Goal: Task Accomplishment & Management: Complete application form

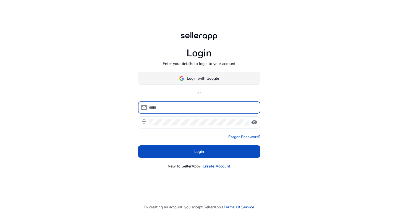
click at [208, 76] on span "Login with Google" at bounding box center [203, 78] width 32 height 6
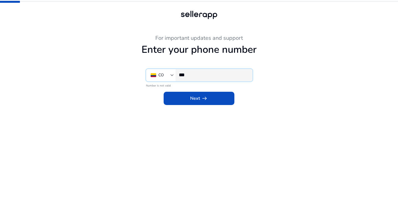
click at [206, 77] on input "***" at bounding box center [213, 75] width 69 height 6
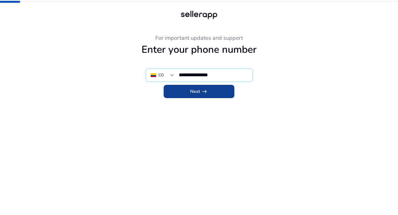
type input "**********"
click at [205, 92] on span "arrow_right_alt" at bounding box center [204, 91] width 7 height 7
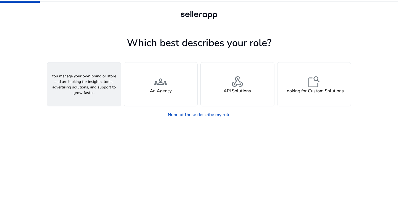
click at [85, 78] on span "person" at bounding box center [83, 81] width 13 height 13
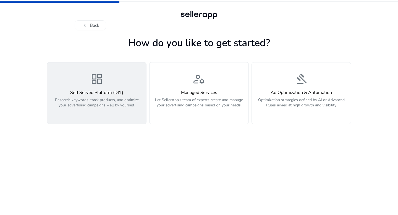
click at [91, 83] on span "dashboard" at bounding box center [96, 78] width 13 height 13
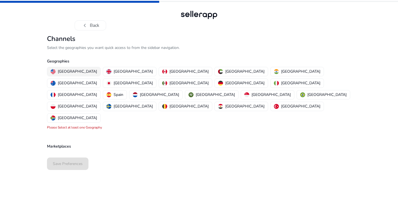
click at [69, 72] on p "[GEOGRAPHIC_DATA]" at bounding box center [77, 72] width 39 height 6
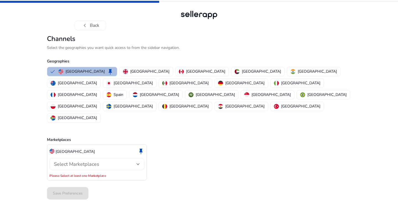
click at [138, 163] on div at bounding box center [137, 164] width 3 height 2
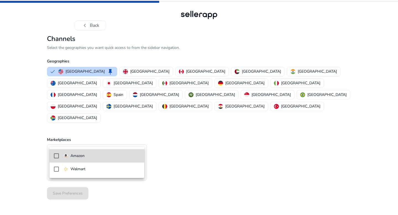
click at [57, 155] on mat-pseudo-checkbox at bounding box center [56, 155] width 5 height 5
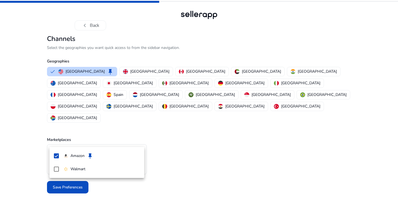
click at [173, 183] on div at bounding box center [199, 107] width 398 height 215
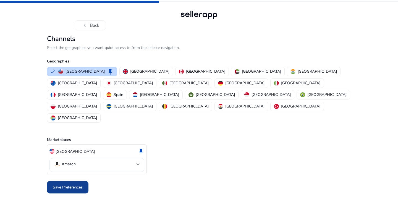
click at [64, 184] on span "Save Preferences" at bounding box center [68, 187] width 30 height 6
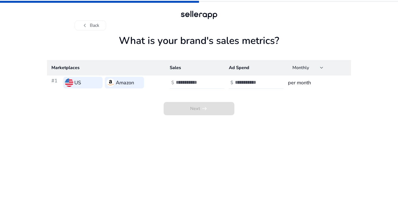
click at [188, 84] on input "number" at bounding box center [194, 82] width 37 height 6
type input "*"
click at [246, 80] on input "number" at bounding box center [253, 82] width 37 height 6
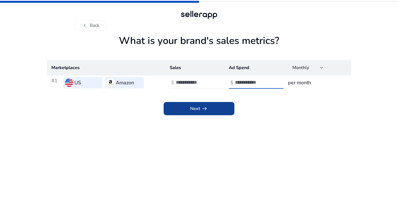
type input "*"
click at [212, 110] on span at bounding box center [199, 108] width 71 height 13
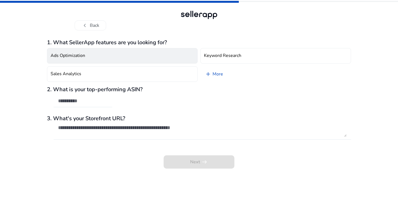
click at [150, 51] on button "Ads Optimization" at bounding box center [122, 55] width 151 height 15
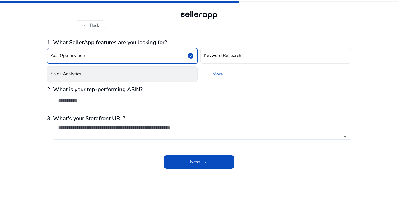
click at [140, 73] on button "Sales Analytics" at bounding box center [122, 73] width 151 height 15
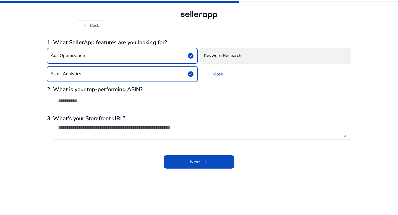
click at [235, 56] on h4 "Keyword Research" at bounding box center [222, 55] width 37 height 5
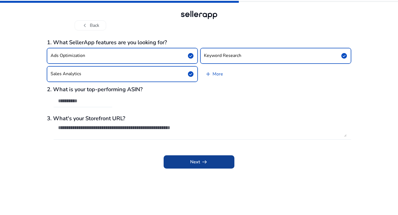
click at [207, 161] on span "arrow_right_alt" at bounding box center [204, 162] width 7 height 7
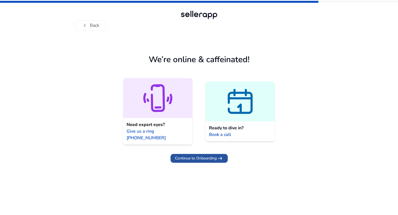
click at [219, 155] on span "arrow_right_alt" at bounding box center [220, 158] width 7 height 7
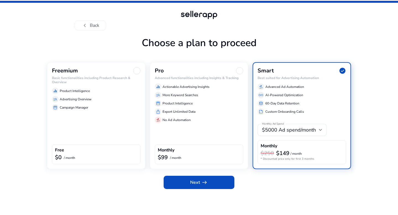
click at [135, 70] on div at bounding box center [136, 70] width 7 height 7
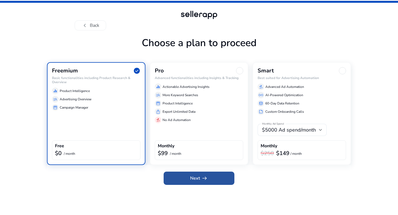
click at [204, 177] on span "arrow_right_alt" at bounding box center [204, 178] width 7 height 7
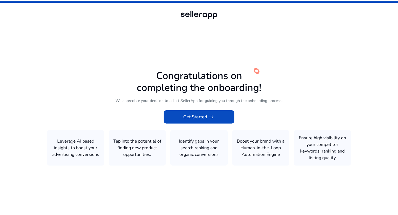
click at [211, 124] on icon at bounding box center [199, 106] width 398 height 213
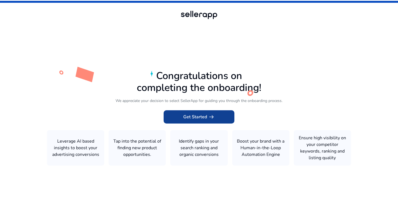
click at [210, 119] on span "arrow_right_alt" at bounding box center [211, 117] width 7 height 7
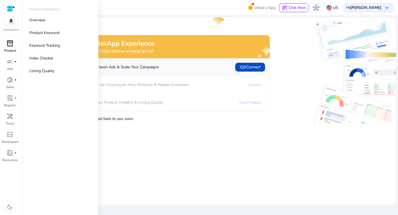
click at [9, 41] on span "inventory_2" at bounding box center [10, 43] width 7 height 7
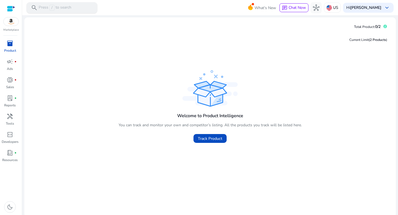
click at [68, 7] on p "Press / to search" at bounding box center [55, 8] width 33 height 6
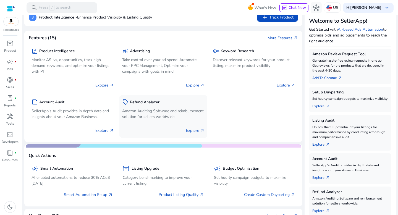
scroll to position [93, 0]
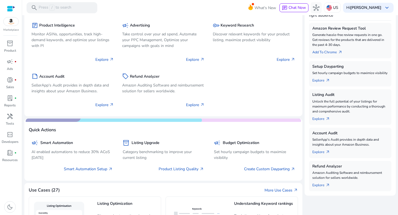
click at [10, 23] on img at bounding box center [11, 21] width 15 height 8
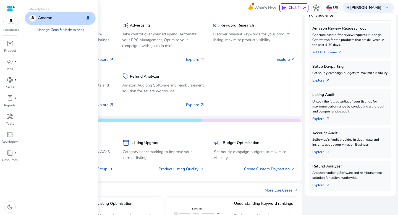
click at [49, 15] on p "Amazon" at bounding box center [45, 18] width 14 height 7
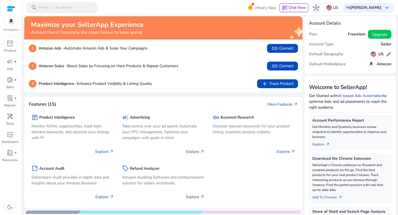
scroll to position [0, 0]
